Goal: Find specific page/section: Find specific page/section

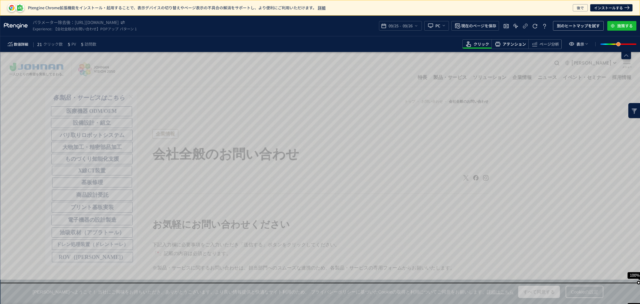
drag, startPoint x: 521, startPoint y: 46, endPoint x: 524, endPoint y: 49, distance: 4.0
click at [521, 46] on span "アテンション" at bounding box center [514, 44] width 23 height 6
click at [479, 44] on span "クリック" at bounding box center [482, 44] width 16 height 6
click at [524, 44] on span "アテンション" at bounding box center [514, 44] width 23 height 6
click at [408, 27] on span "09/26" at bounding box center [407, 26] width 12 height 12
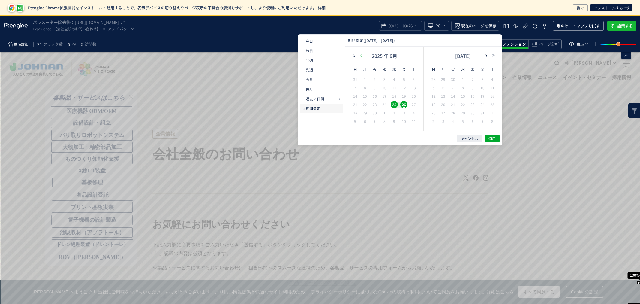
click at [362, 56] on icon "button" at bounding box center [361, 56] width 4 height 4
click at [477, 139] on span "キャンセル" at bounding box center [470, 138] width 18 height 5
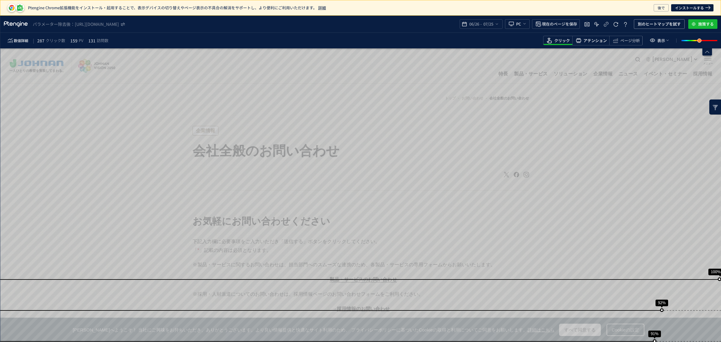
click at [593, 41] on span "アテンション" at bounding box center [594, 41] width 23 height 6
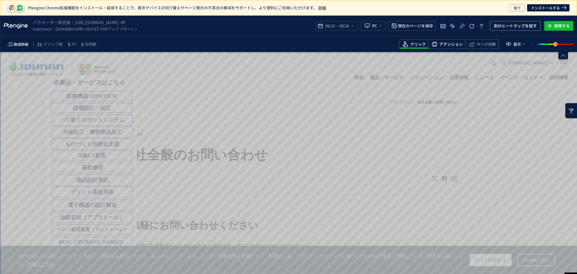
click at [446, 46] on span "アテンション" at bounding box center [450, 44] width 23 height 6
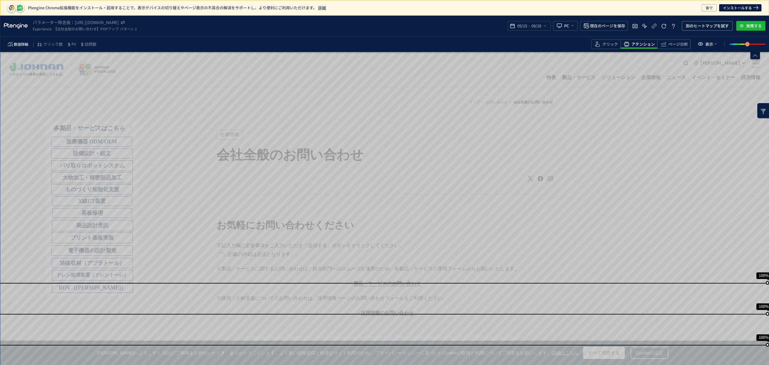
drag, startPoint x: 605, startPoint y: 47, endPoint x: 610, endPoint y: 50, distance: 5.5
click at [606, 47] on span "クリック" at bounding box center [610, 44] width 16 height 6
click at [646, 45] on span "アテンション" at bounding box center [642, 44] width 23 height 6
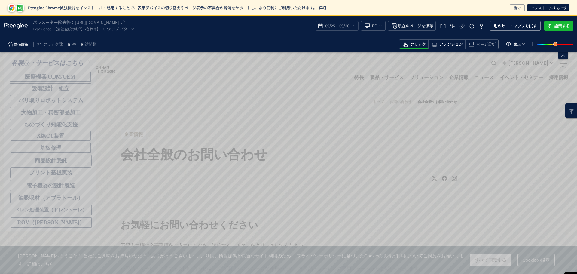
click at [452, 43] on span "アテンション" at bounding box center [450, 44] width 23 height 6
click at [479, 45] on span "ページ分析" at bounding box center [486, 44] width 20 height 6
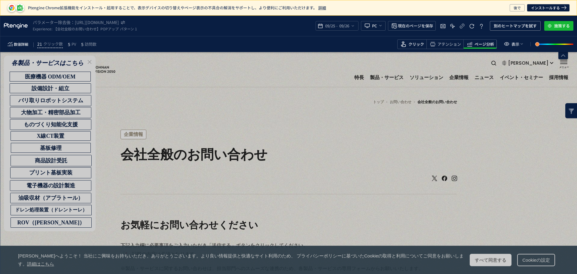
click at [414, 46] on span "クリック" at bounding box center [416, 44] width 16 height 6
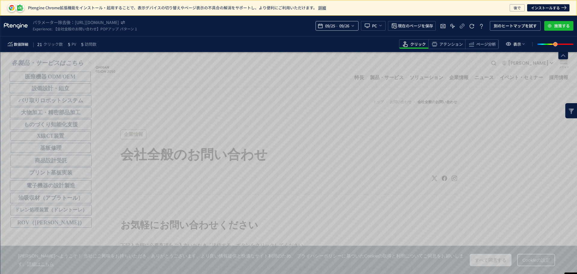
click at [355, 26] on div "09/25 - 09/26" at bounding box center [336, 26] width 43 height 10
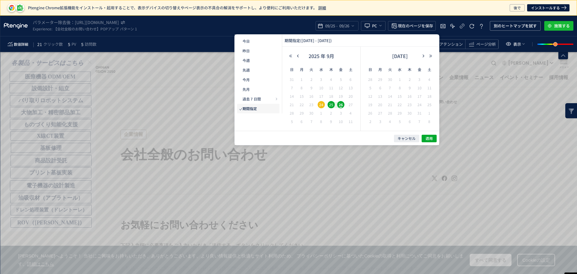
click at [338, 102] on span "26" at bounding box center [340, 104] width 7 height 7
click at [341, 104] on span "26" at bounding box center [340, 104] width 7 height 7
click at [342, 105] on span "26" at bounding box center [340, 104] width 7 height 7
drag, startPoint x: 342, startPoint y: 105, endPoint x: 394, endPoint y: 132, distance: 57.9
click at [343, 105] on span "26" at bounding box center [340, 104] width 7 height 7
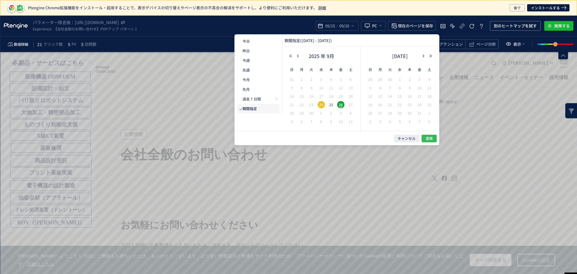
click at [430, 141] on span "適用" at bounding box center [428, 138] width 7 height 5
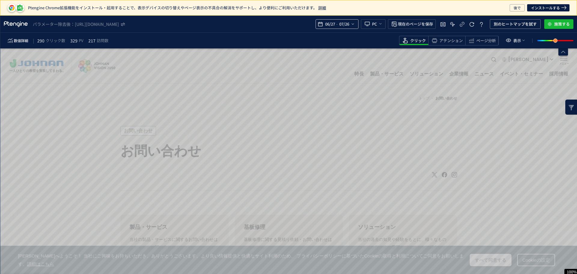
click at [353, 23] on icon "heatmap-top-bar" at bounding box center [352, 24] width 5 height 5
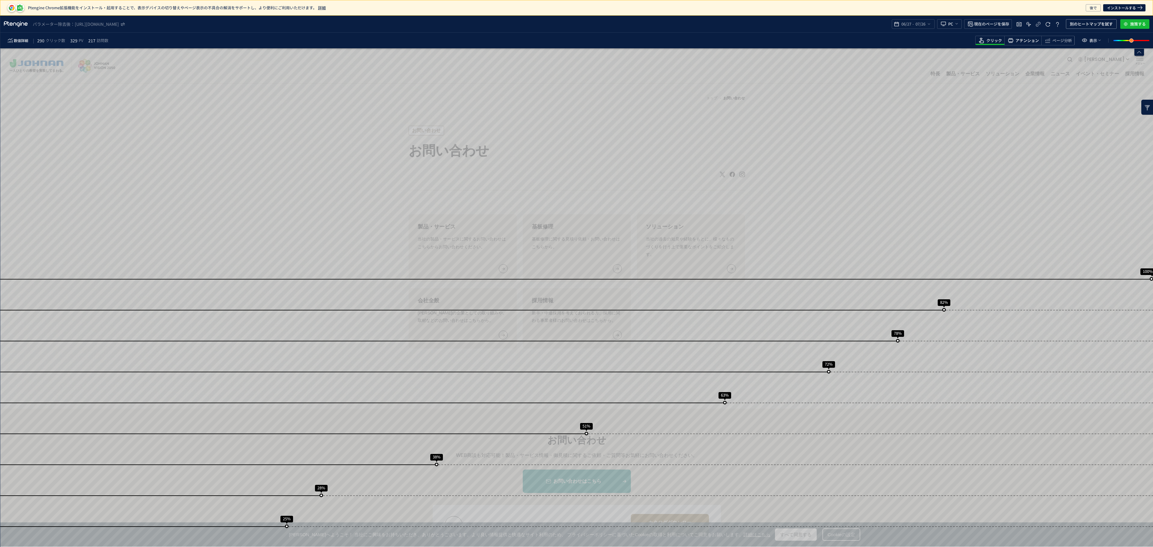
drag, startPoint x: 1027, startPoint y: 39, endPoint x: 1033, endPoint y: 44, distance: 7.6
click at [576, 39] on span "アテンション" at bounding box center [1026, 41] width 23 height 6
